Goal: Transaction & Acquisition: Purchase product/service

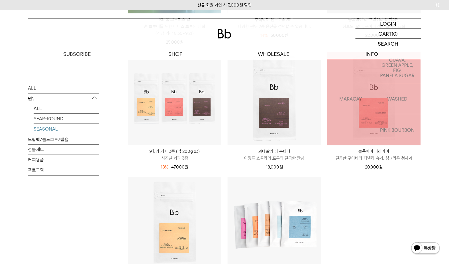
scroll to position [95, 0]
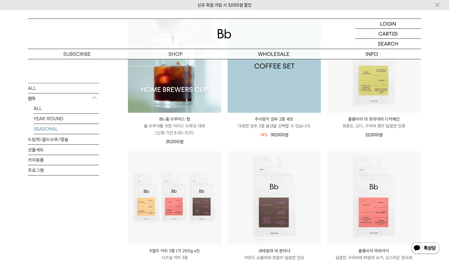
click at [282, 85] on img at bounding box center [274, 65] width 93 height 93
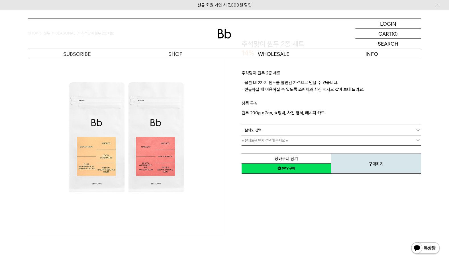
scroll to position [32, 0]
click at [264, 125] on link "= 분쇄도 선택 =" at bounding box center [331, 130] width 179 height 10
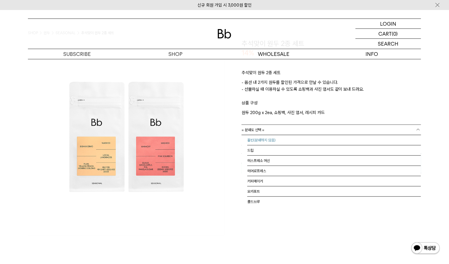
click at [269, 142] on li "홀빈(분쇄하지 않음)" at bounding box center [334, 140] width 174 height 10
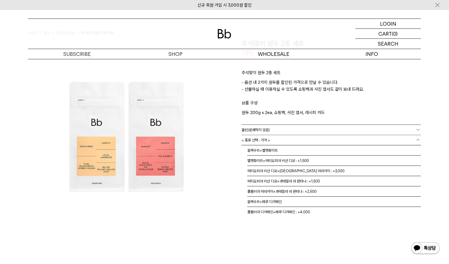
click at [264, 140] on span "= 종류 선택 : 가격 =" at bounding box center [256, 140] width 28 height 10
click at [201, 194] on img at bounding box center [126, 137] width 197 height 197
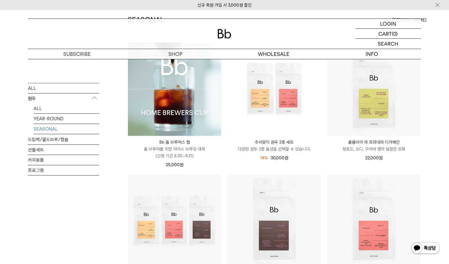
scroll to position [63, 0]
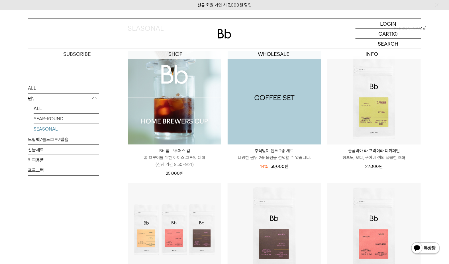
click at [280, 113] on img at bounding box center [274, 97] width 93 height 93
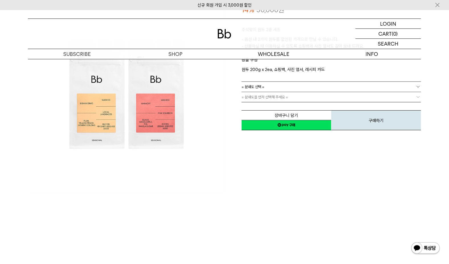
scroll to position [63, 0]
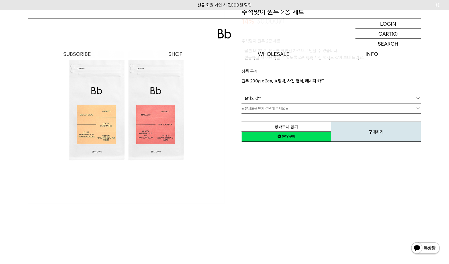
click at [264, 99] on span "= 분쇄도 선택 =" at bounding box center [253, 98] width 23 height 10
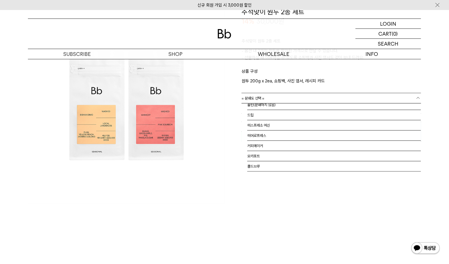
scroll to position [0, 0]
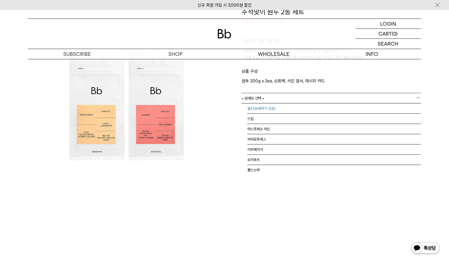
click at [264, 106] on li "홀빈(분쇄하지 않음)" at bounding box center [334, 108] width 174 height 10
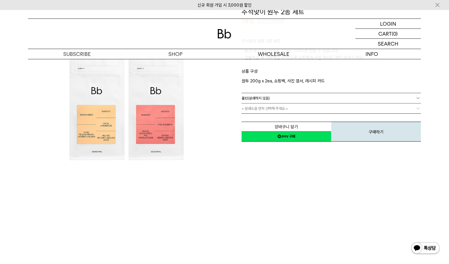
click at [265, 112] on span "= 분쇄도을 먼저 선택해 주세요 =" at bounding box center [265, 108] width 46 height 10
click at [267, 107] on span "= 분쇄도을 먼저 선택해 주세요 =" at bounding box center [265, 108] width 46 height 10
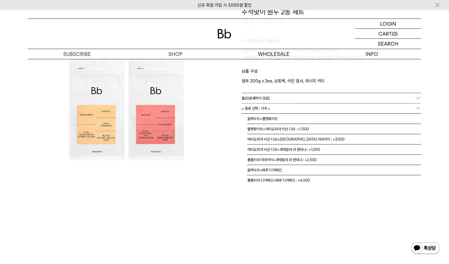
click at [295, 111] on link "= 종류 선택 : 가격 =" at bounding box center [331, 108] width 179 height 10
click at [299, 139] on li "에티오피아 비샨 디모+콜롬비아 마라카이 : +3,000" at bounding box center [334, 139] width 174 height 10
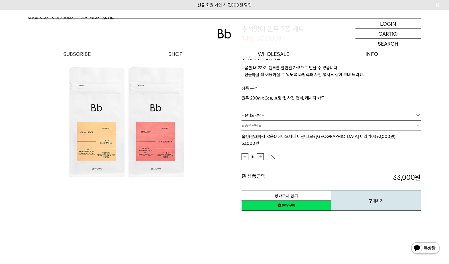
scroll to position [32, 0]
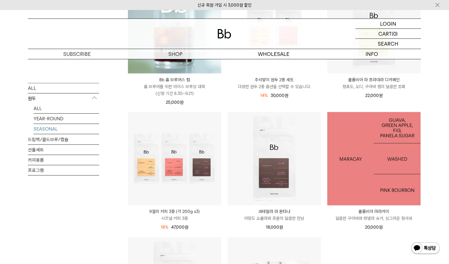
scroll to position [63, 0]
